Goal: Information Seeking & Learning: Learn about a topic

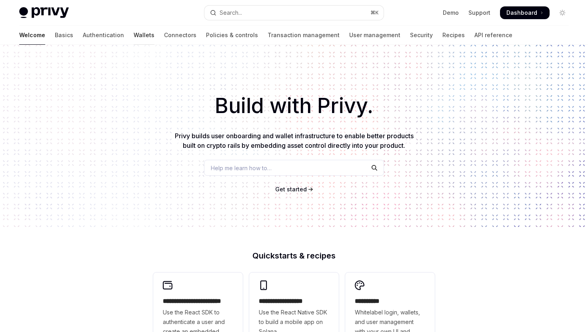
click at [134, 42] on link "Wallets" at bounding box center [144, 35] width 21 height 19
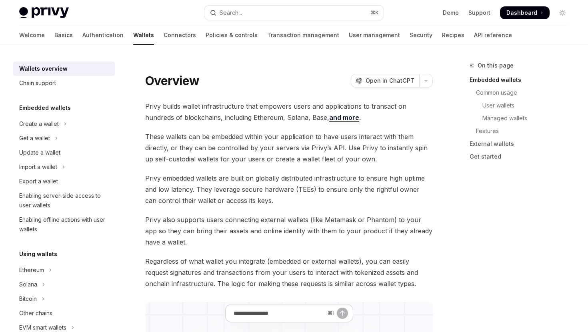
scroll to position [3, 0]
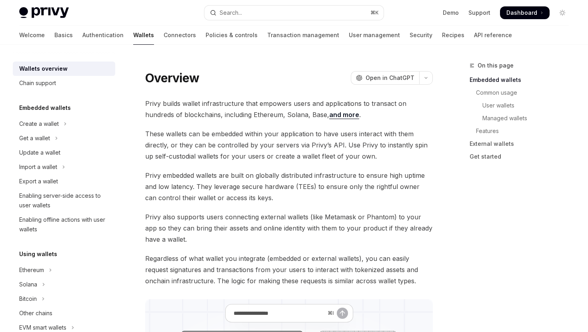
click at [268, 131] on span "These wallets can be embedded within your application to have users interact wi…" at bounding box center [288, 145] width 287 height 34
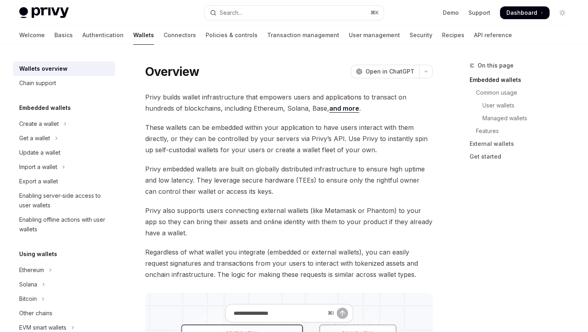
scroll to position [0, 0]
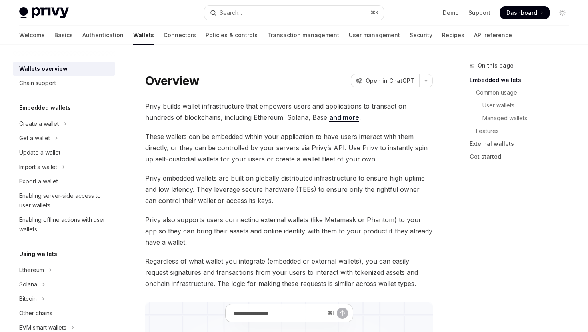
click at [35, 17] on img at bounding box center [44, 12] width 50 height 11
type textarea "*"
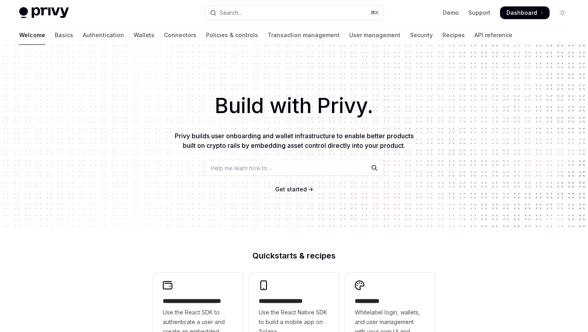
click at [85, 61] on div "Build with Privy. Privy builds user onboarding and wallet infrastructure to ena…" at bounding box center [294, 136] width 588 height 182
click at [134, 35] on link "Wallets" at bounding box center [144, 35] width 21 height 19
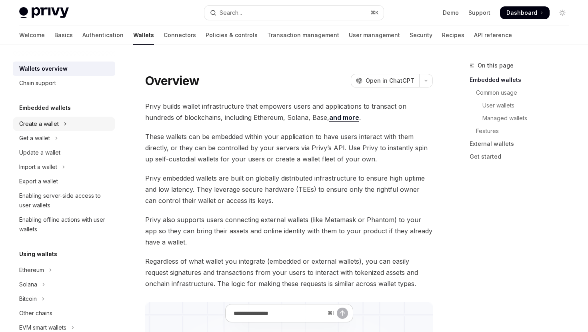
click at [57, 120] on div "Create a wallet" at bounding box center [39, 124] width 40 height 10
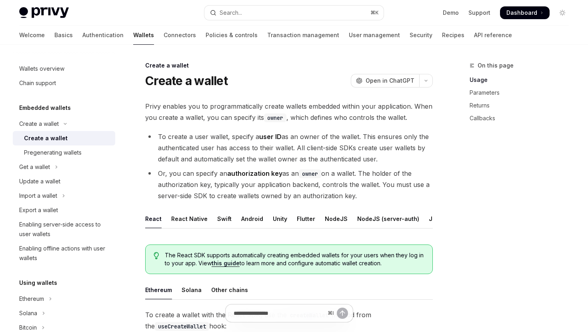
click at [60, 138] on div "Create a wallet" at bounding box center [46, 139] width 44 height 10
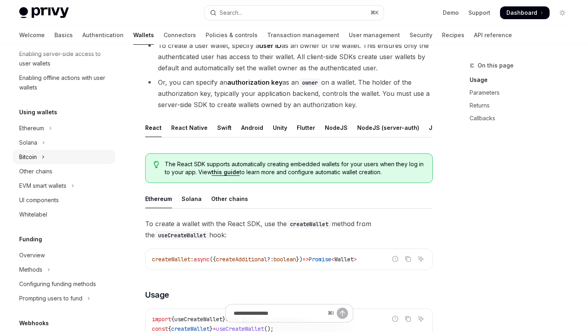
scroll to position [173, 0]
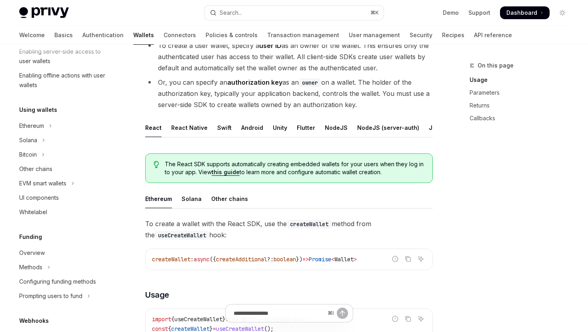
click at [48, 115] on div "Using wallets Ethereum Solana Bitcoin Other chains EVM smart wallets UI compone…" at bounding box center [64, 162] width 102 height 114
click at [48, 126] on button "Ethereum" at bounding box center [64, 126] width 102 height 14
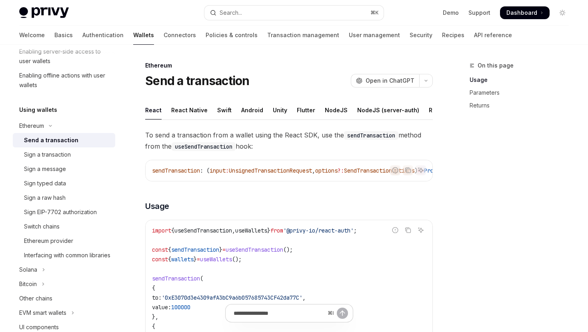
scroll to position [210, 0]
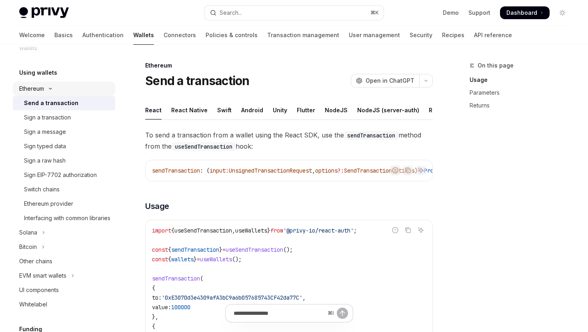
click at [46, 86] on button "Ethereum" at bounding box center [64, 89] width 102 height 14
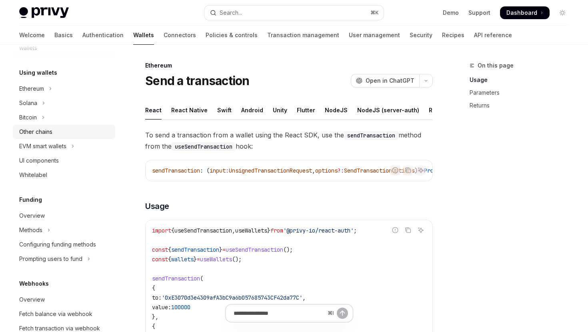
click at [38, 130] on div "Other chains" at bounding box center [35, 132] width 33 height 10
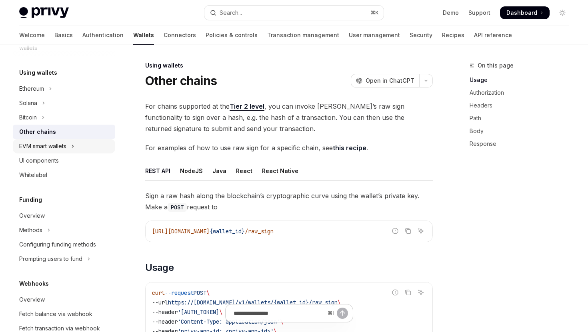
click at [65, 151] on div "EVM smart wallets" at bounding box center [42, 147] width 47 height 10
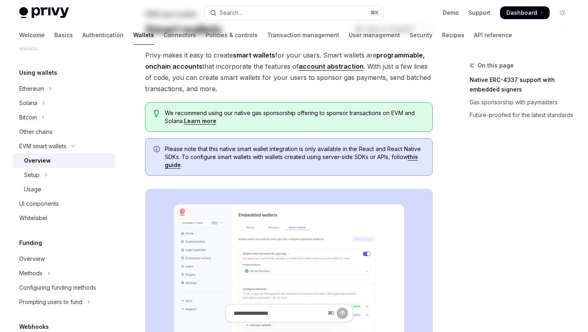
scroll to position [52, 0]
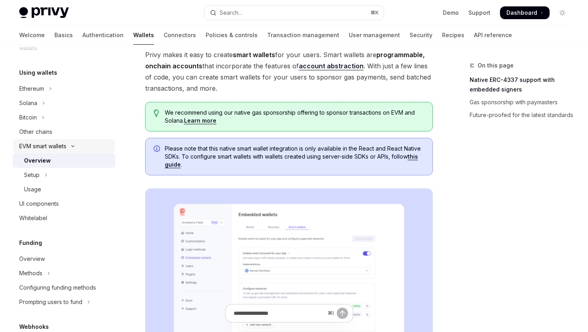
click at [58, 143] on div "EVM smart wallets" at bounding box center [42, 147] width 47 height 10
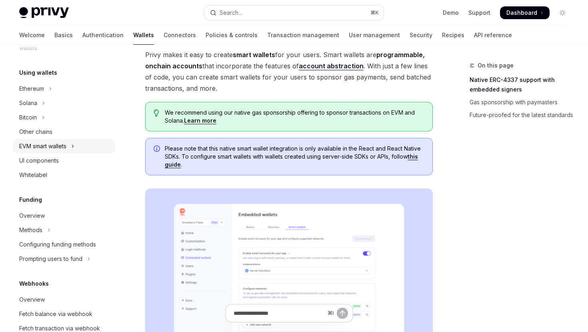
click at [76, 145] on button "EVM smart wallets" at bounding box center [64, 146] width 102 height 14
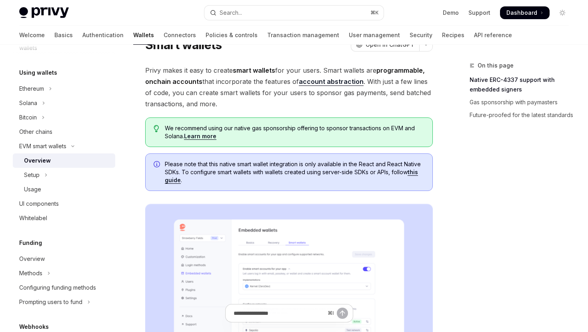
scroll to position [37, 0]
click at [80, 133] on div "Other chains" at bounding box center [64, 132] width 91 height 10
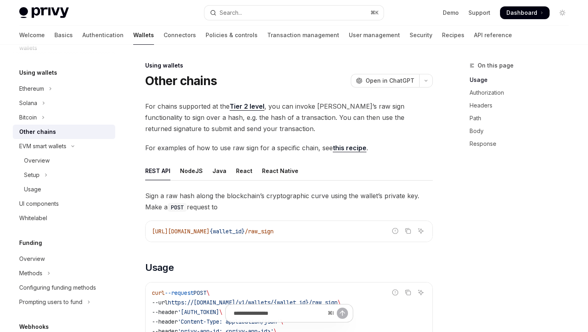
click at [246, 109] on link "Tier 2 level" at bounding box center [247, 106] width 35 height 8
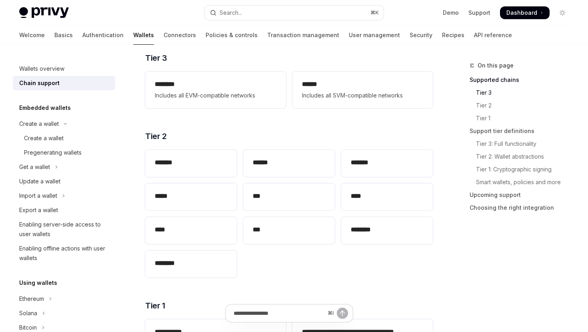
scroll to position [128, 0]
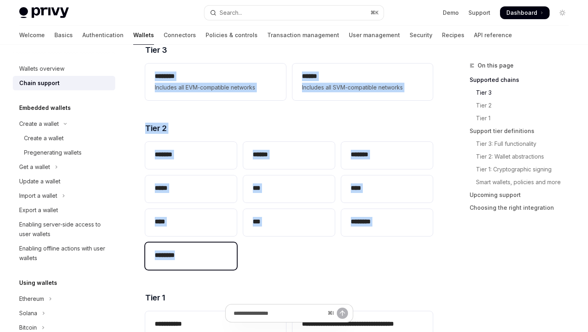
drag, startPoint x: 144, startPoint y: 69, endPoint x: 194, endPoint y: 256, distance: 192.9
copy div "******** Includes all EVM-compatible networks ****** Includes all SVM-compatibl…"
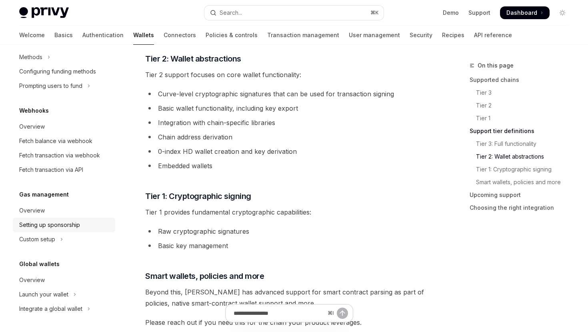
scroll to position [600, 0]
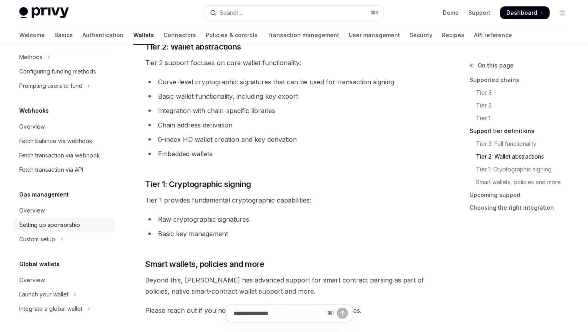
click at [84, 219] on link "Setting up sponsorship" at bounding box center [64, 225] width 102 height 14
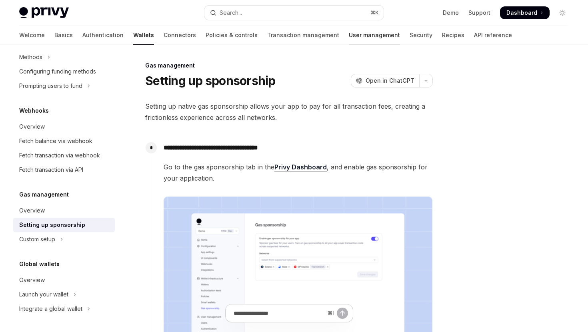
click at [349, 37] on link "User management" at bounding box center [374, 35] width 51 height 19
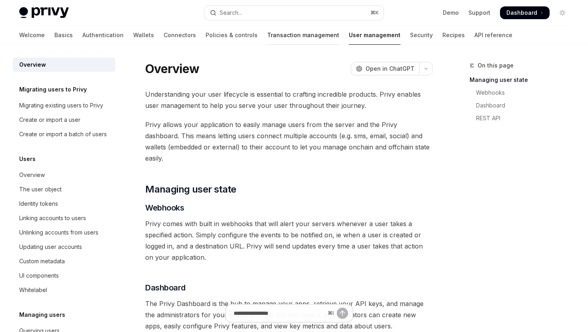
click at [288, 28] on link "Transaction management" at bounding box center [303, 35] width 72 height 19
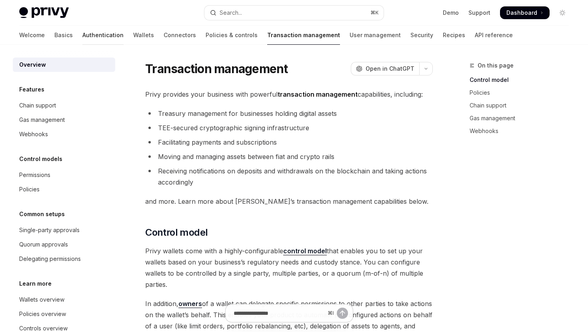
click at [82, 36] on link "Authentication" at bounding box center [102, 35] width 41 height 19
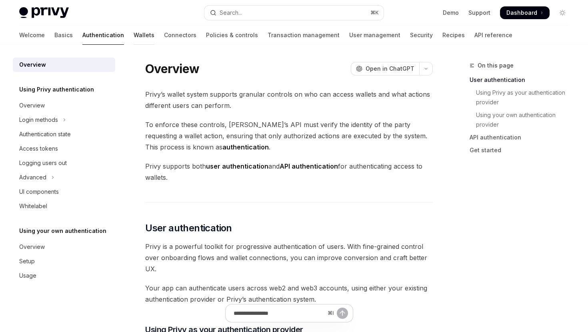
click at [134, 36] on link "Wallets" at bounding box center [144, 35] width 21 height 19
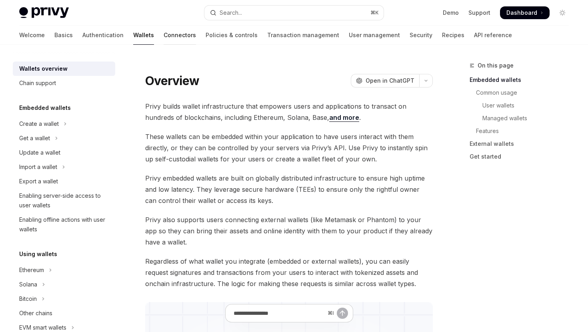
click at [164, 39] on link "Connectors" at bounding box center [180, 35] width 32 height 19
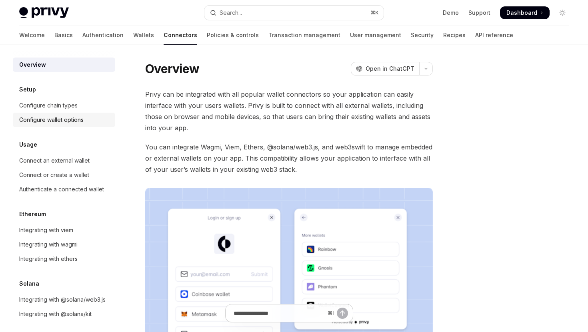
scroll to position [5, 0]
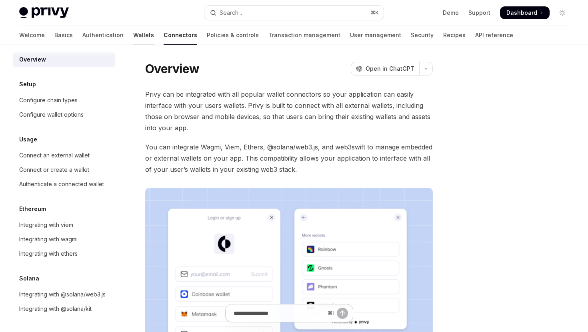
click at [133, 41] on link "Wallets" at bounding box center [143, 35] width 21 height 19
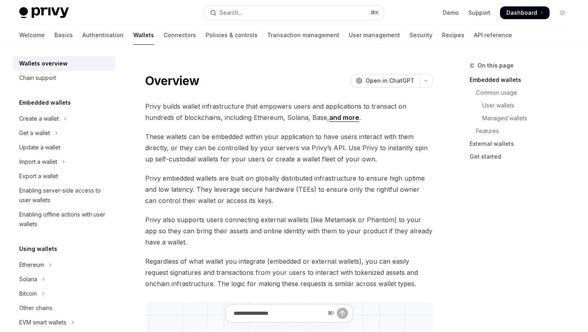
click at [37, 36] on div "Welcome Basics Authentication Wallets Connectors Policies & controls Transactio…" at bounding box center [265, 35] width 493 height 19
click at [43, 36] on div "Welcome Basics Authentication Wallets Connectors Policies & controls Transactio…" at bounding box center [265, 35] width 493 height 19
click at [38, 36] on div "Welcome Basics Authentication Wallets Connectors Policies & controls Transactio…" at bounding box center [265, 35] width 493 height 19
click at [54, 36] on link "Basics" at bounding box center [63, 35] width 18 height 19
type textarea "*"
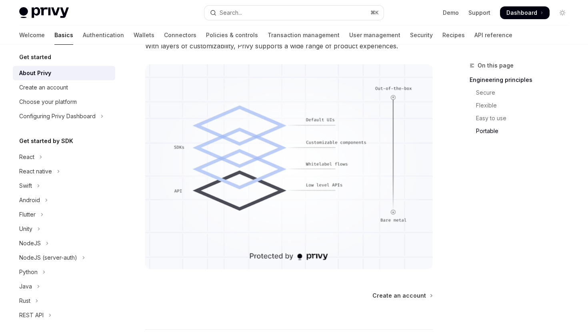
scroll to position [723, 0]
